Goal: Information Seeking & Learning: Learn about a topic

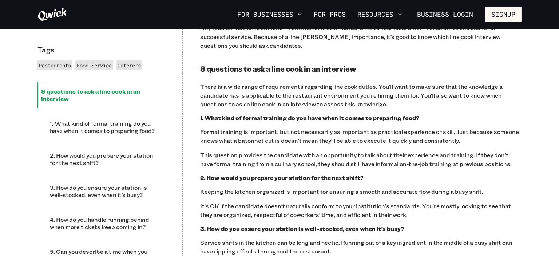
scroll to position [499, 0]
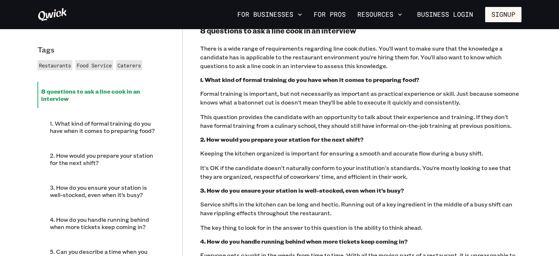
click at [201, 78] on h3 "1. What kind of formal training do you have when it comes to preparing food?" at bounding box center [360, 79] width 321 height 7
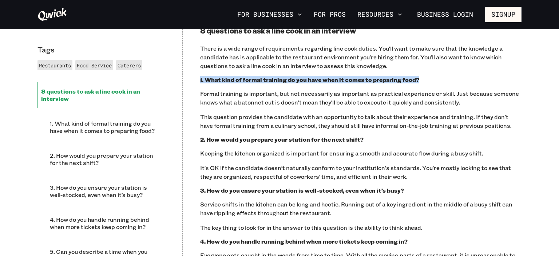
drag, startPoint x: 200, startPoint y: 79, endPoint x: 433, endPoint y: 77, distance: 233.1
copy h3 "1. What kind of formal training do you have when it comes to preparing food?"
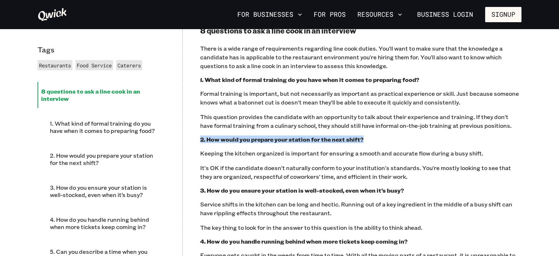
drag, startPoint x: 378, startPoint y: 138, endPoint x: 201, endPoint y: 141, distance: 176.8
click at [201, 141] on h3 "2. How would you prepare your station for the next shift?" at bounding box center [360, 139] width 321 height 7
copy h3 "2. How would you prepare your station for the next shift?"
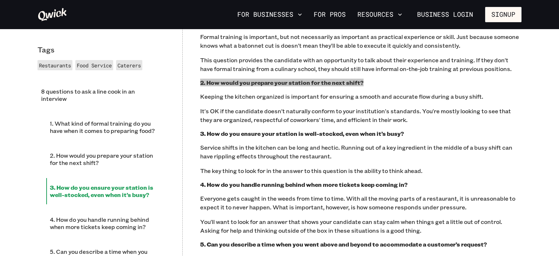
scroll to position [576, 0]
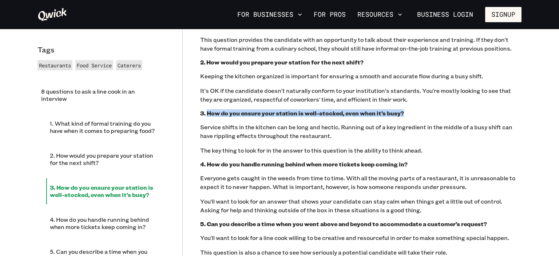
drag, startPoint x: 411, startPoint y: 113, endPoint x: 207, endPoint y: 113, distance: 203.7
click at [207, 113] on h3 "3. How do you ensure your station is well-stocked, even when it’s busy?" at bounding box center [360, 112] width 321 height 7
copy h3 "How do you ensure your station is well-stocked, even when it’s busy?"
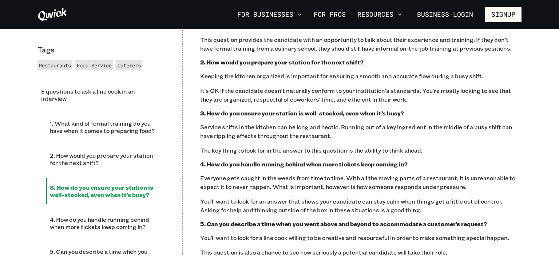
drag, startPoint x: 400, startPoint y: 165, endPoint x: 423, endPoint y: 160, distance: 23.2
click at [401, 164] on h3 "4. How do you handle running behind when more tickets keep coming in?" at bounding box center [360, 163] width 321 height 7
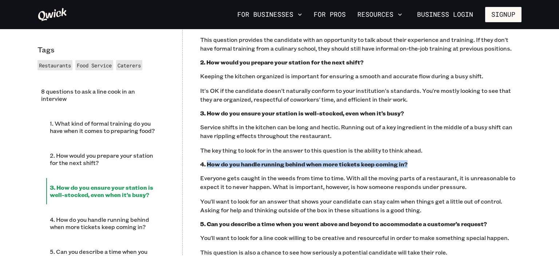
drag, startPoint x: 415, startPoint y: 164, endPoint x: 207, endPoint y: 161, distance: 208.0
click at [207, 161] on h3 "4. How do you handle running behind when more tickets keep coming in?" at bounding box center [360, 163] width 321 height 7
copy h3 "How do you handle running behind when more tickets keep coming in?"
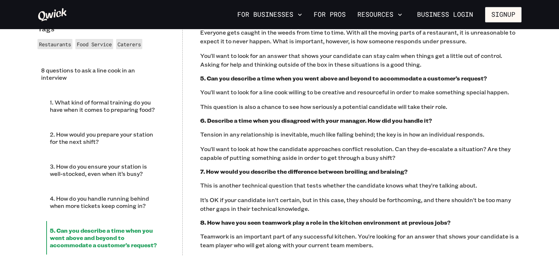
scroll to position [730, 0]
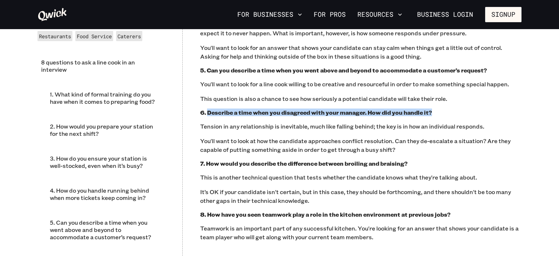
drag, startPoint x: 419, startPoint y: 114, endPoint x: 208, endPoint y: 108, distance: 210.3
click at [208, 108] on div "Line cooks prepare and plate food according to the specifications of their chef…" at bounding box center [360, 65] width 321 height 685
copy h3 "Describe a time when you disagreed with your manager. How did you handle it?"
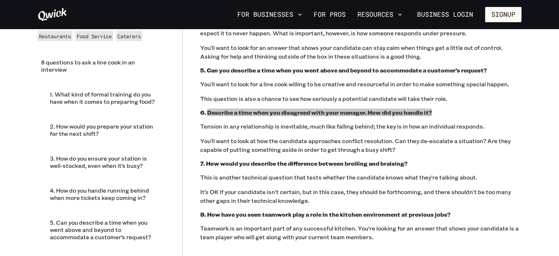
scroll to position [768, 0]
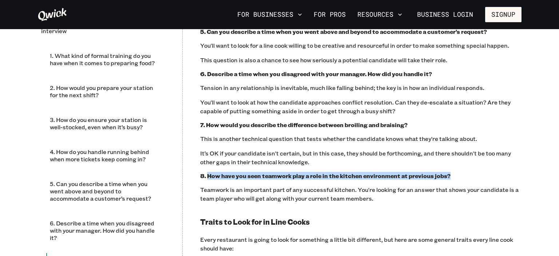
drag, startPoint x: 452, startPoint y: 173, endPoint x: 209, endPoint y: 176, distance: 243.0
click at [209, 176] on h3 "8. How have you seen teamwork play a role in the kitchen environment at previou…" at bounding box center [360, 175] width 321 height 7
copy h3 "How have you seen teamwork play a role in the kitchen environment at previous j…"
